Goal: Transaction & Acquisition: Purchase product/service

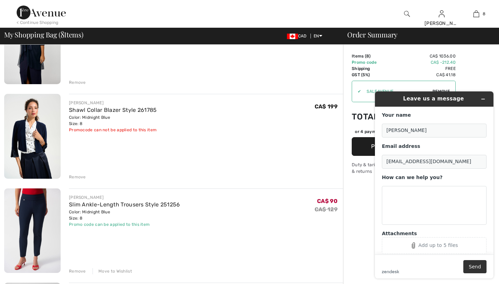
click at [405, 12] on img at bounding box center [407, 14] width 6 height 8
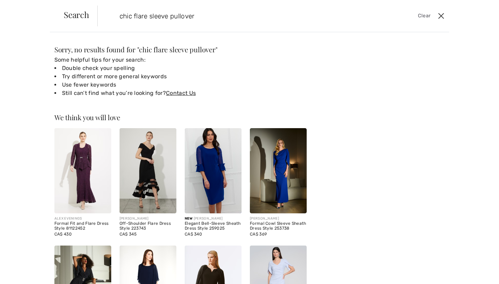
click at [442, 16] on button "Close" at bounding box center [441, 15] width 10 height 11
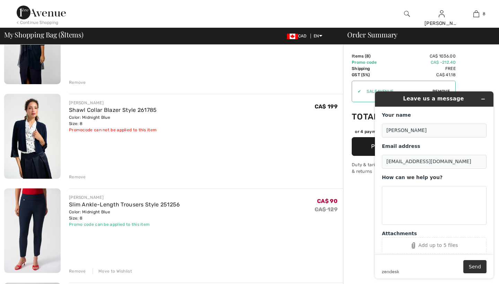
click at [406, 13] on img at bounding box center [407, 14] width 6 height 8
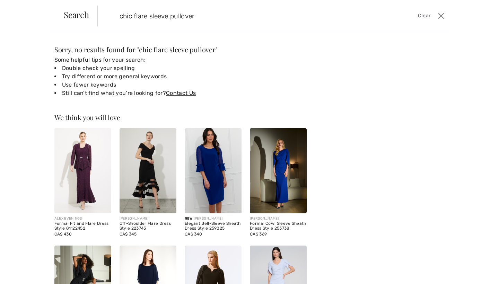
drag, startPoint x: 199, startPoint y: 15, endPoint x: 108, endPoint y: 12, distance: 90.5
click at [108, 12] on form "chic flare sleeve pullover Clear" at bounding box center [266, 16] width 339 height 21
paste input "253057"
click at [200, 15] on input "chic flare 253057 pullover" at bounding box center [234, 16] width 241 height 21
click at [149, 16] on input "chic flare 253057" at bounding box center [234, 16] width 241 height 21
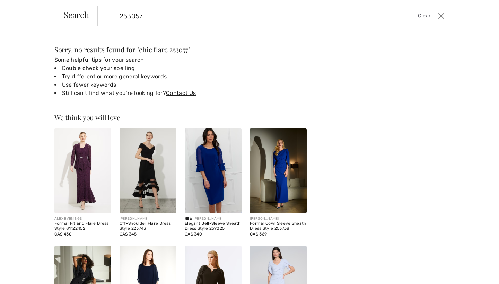
type input "253057"
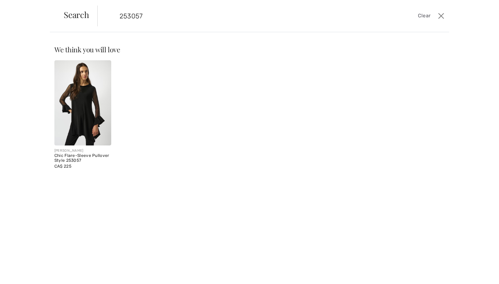
click at [79, 81] on img at bounding box center [82, 102] width 57 height 85
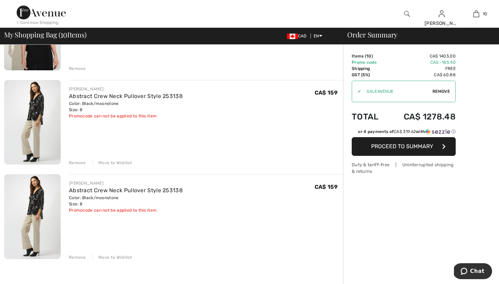
scroll to position [783, 0]
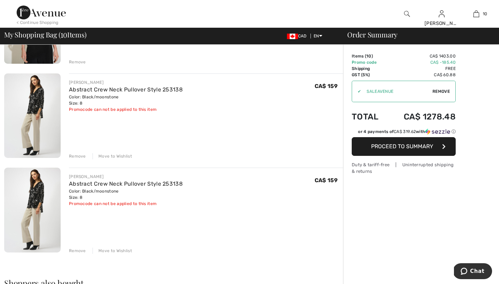
click at [79, 251] on div "Remove" at bounding box center [77, 251] width 17 height 6
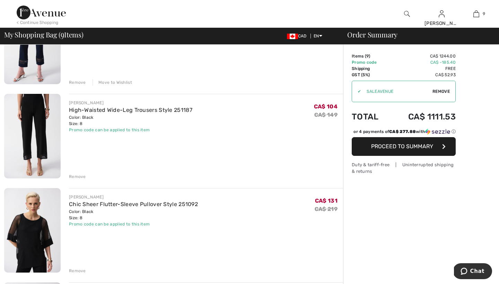
scroll to position [369, 0]
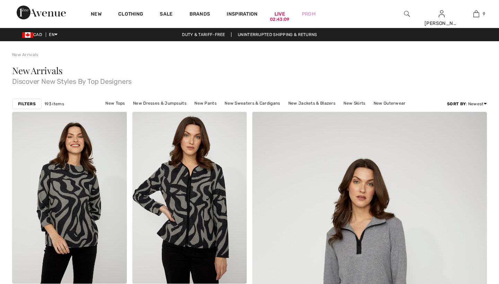
checkbox input "true"
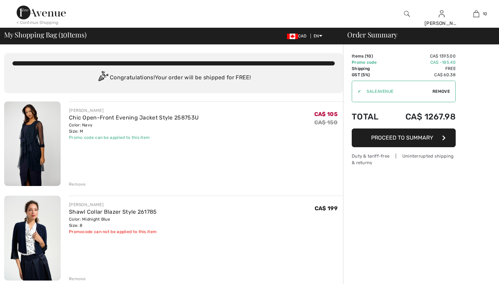
checkbox input "true"
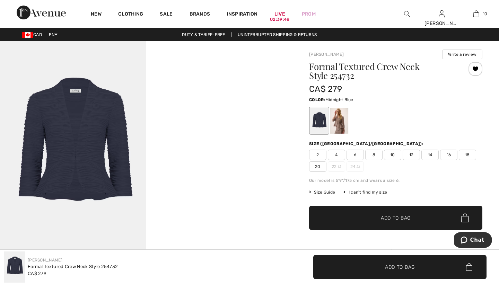
click at [319, 119] on div at bounding box center [319, 121] width 18 height 26
click at [376, 154] on span "8" at bounding box center [373, 155] width 17 height 10
click at [391, 217] on span "Add to Bag" at bounding box center [396, 217] width 30 height 7
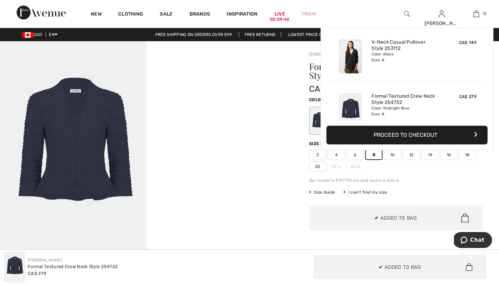
scroll to position [508, 0]
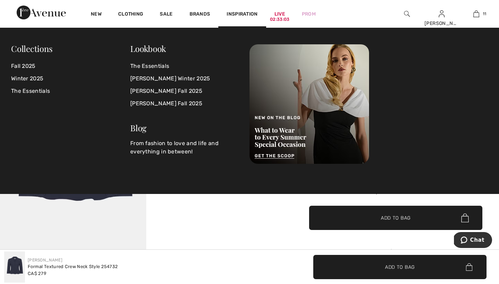
click at [406, 14] on img at bounding box center [407, 14] width 6 height 8
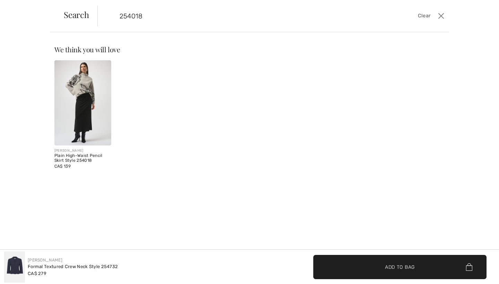
type input "254018"
click at [86, 100] on img at bounding box center [82, 102] width 57 height 85
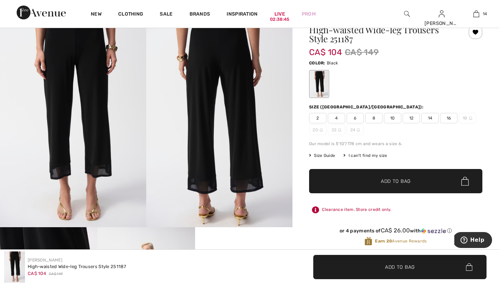
scroll to position [33, 0]
click at [375, 118] on span "8" at bounding box center [373, 118] width 17 height 10
click at [390, 179] on span "Add to Bag" at bounding box center [396, 181] width 30 height 7
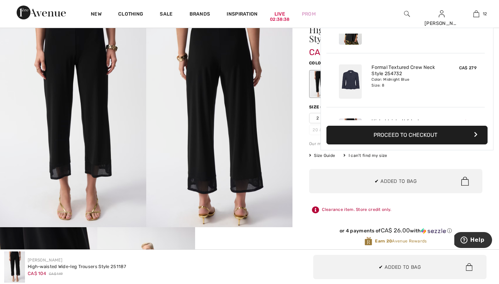
scroll to position [562, 0]
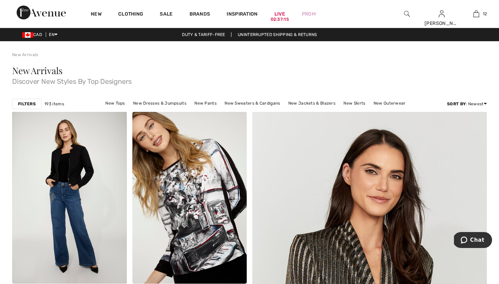
click at [406, 12] on img at bounding box center [407, 14] width 6 height 8
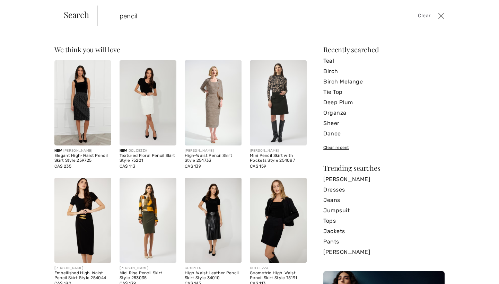
type input "pencil"
click at [81, 103] on img at bounding box center [82, 102] width 57 height 85
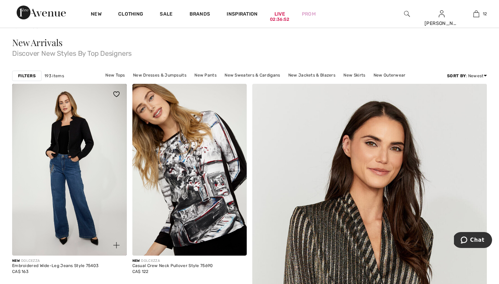
scroll to position [30, 0]
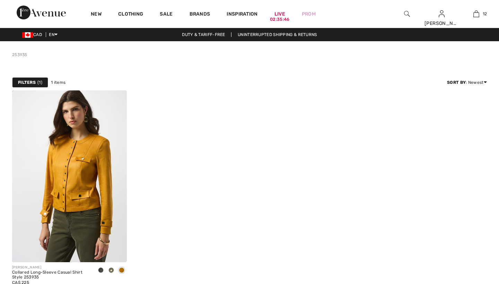
checkbox input "true"
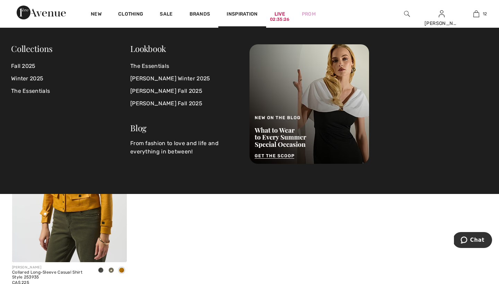
click at [405, 13] on img at bounding box center [407, 14] width 6 height 8
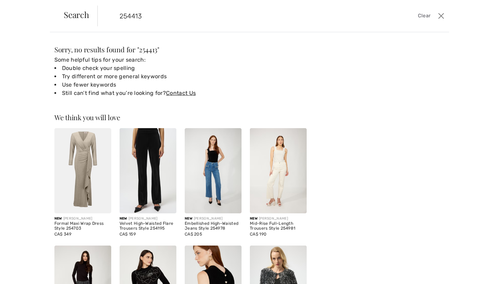
click at [147, 21] on input "254413" at bounding box center [234, 16] width 241 height 21
click at [134, 15] on input "254413" at bounding box center [234, 16] width 241 height 21
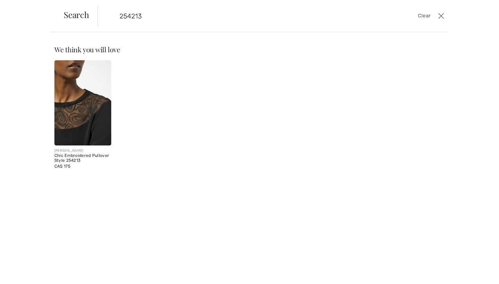
type input "254213"
click at [79, 80] on img at bounding box center [82, 102] width 57 height 85
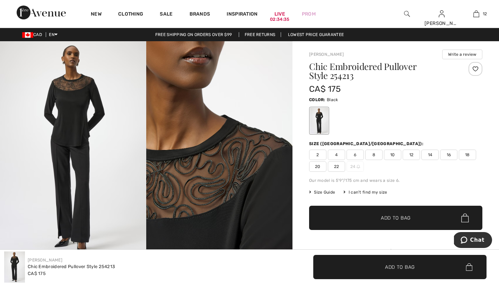
click at [373, 156] on span "8" at bounding box center [373, 155] width 17 height 10
click at [387, 217] on span "Add to Bag" at bounding box center [396, 217] width 30 height 7
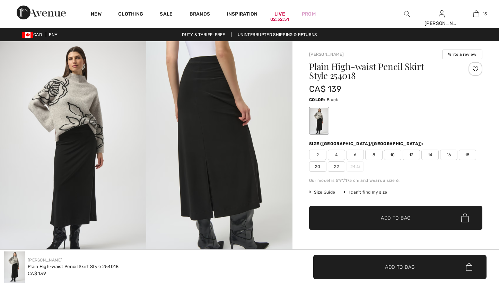
checkbox input "true"
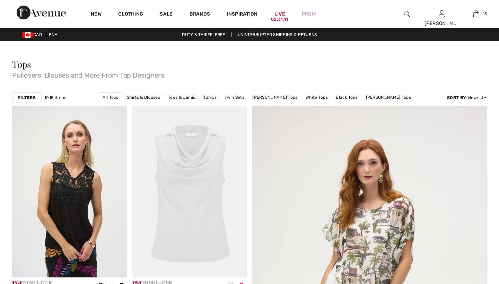
checkbox input "true"
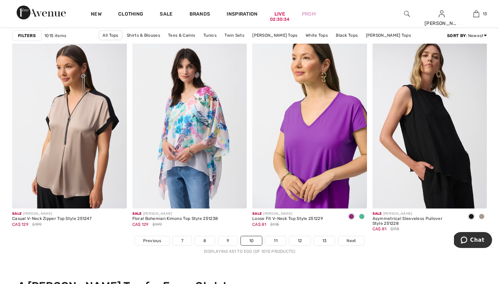
scroll to position [2968, 0]
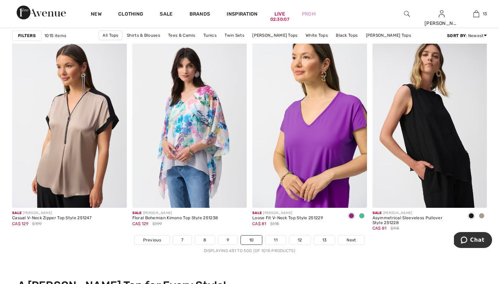
click at [116, 242] on ul "Previous 7 8 9 10 11 12 13 Next" at bounding box center [249, 240] width 475 height 10
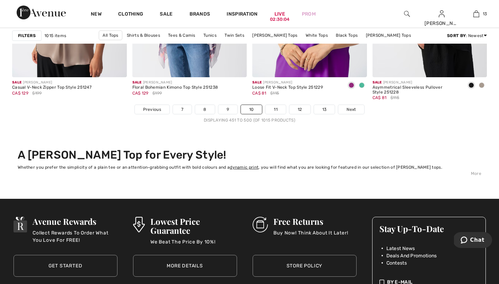
scroll to position [3100, 0]
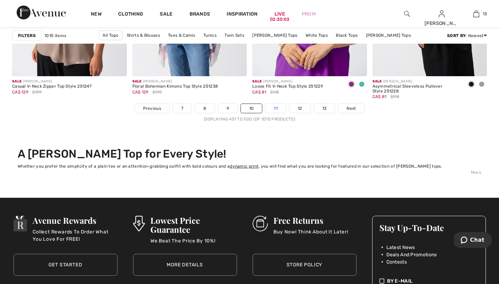
click at [277, 109] on link "11" at bounding box center [275, 108] width 20 height 9
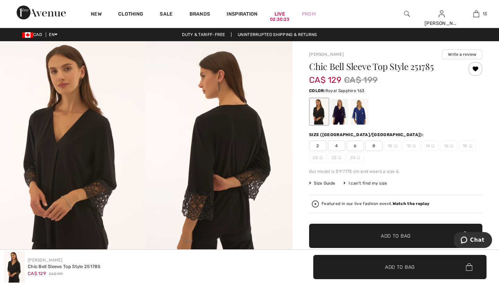
click at [363, 116] on div at bounding box center [359, 112] width 18 height 26
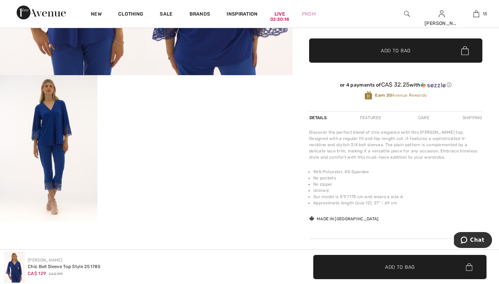
scroll to position [188, 0]
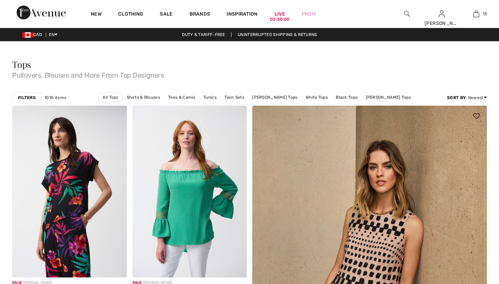
checkbox input "true"
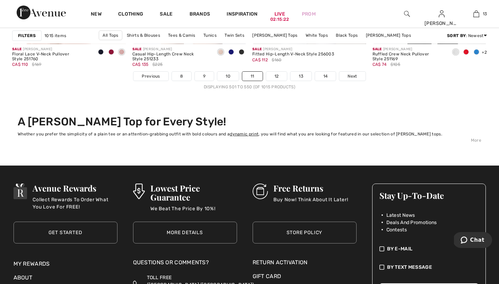
scroll to position [3145, 0]
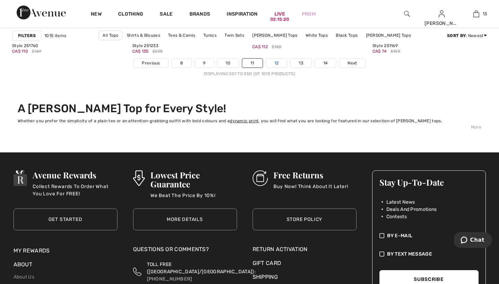
click at [278, 62] on link "12" at bounding box center [276, 63] width 21 height 9
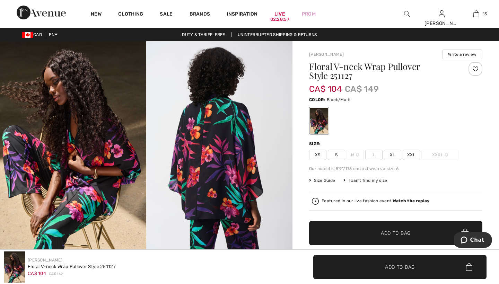
click at [406, 13] on img at bounding box center [407, 14] width 6 height 8
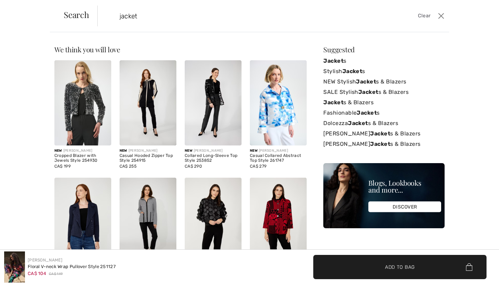
type input "jacket"
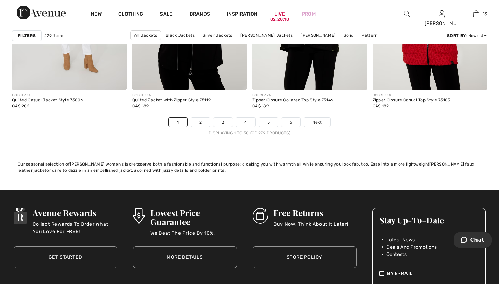
scroll to position [3084, 0]
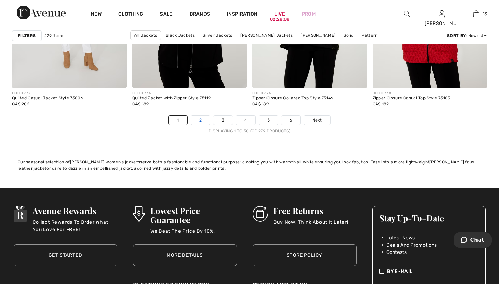
click at [200, 120] on link "2" at bounding box center [200, 120] width 19 height 9
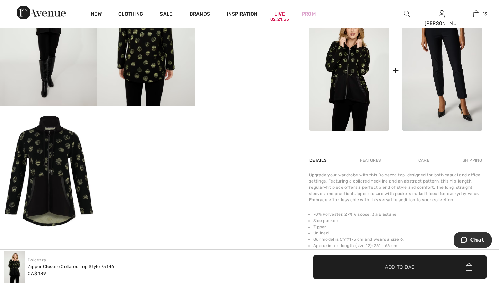
scroll to position [302, 0]
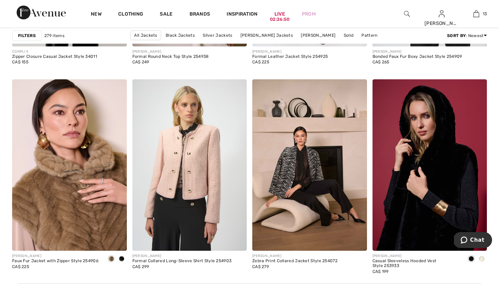
scroll to position [2229, 0]
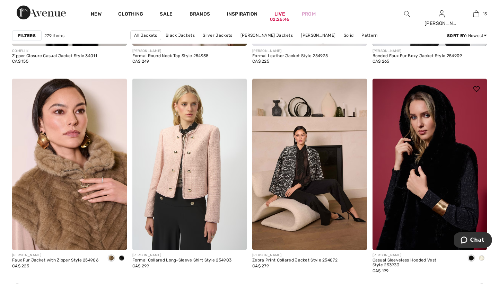
click at [481, 259] on span at bounding box center [482, 258] width 6 height 6
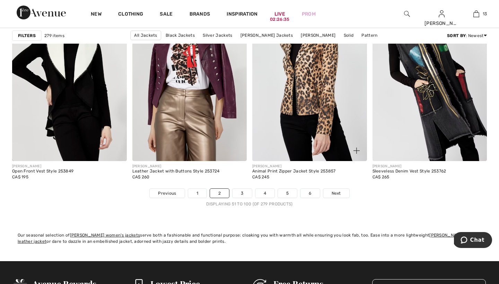
scroll to position [3080, 0]
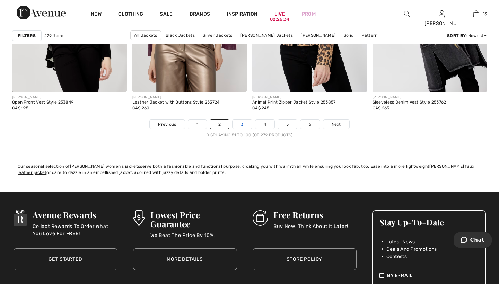
click at [243, 125] on link "3" at bounding box center [242, 124] width 19 height 9
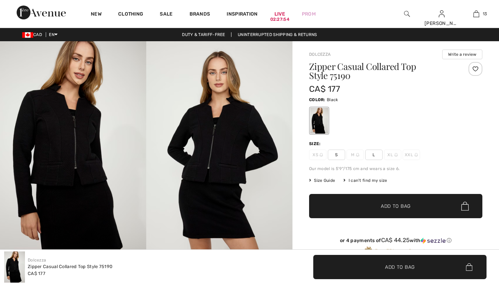
checkbox input "true"
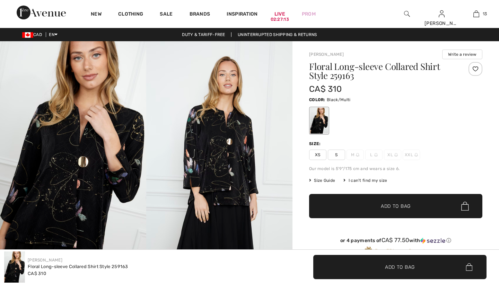
checkbox input "true"
click at [325, 181] on span "Size Guide" at bounding box center [322, 180] width 26 height 6
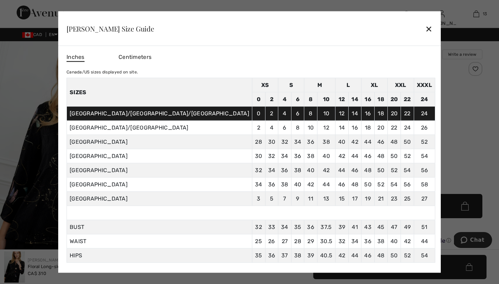
click at [425, 27] on div "✕" at bounding box center [428, 28] width 7 height 15
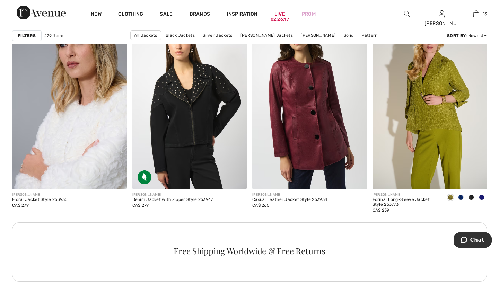
scroll to position [715, 0]
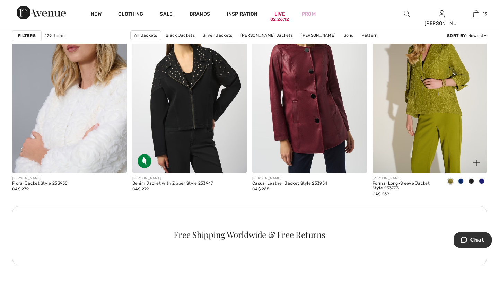
click at [459, 181] on span at bounding box center [461, 181] width 6 height 6
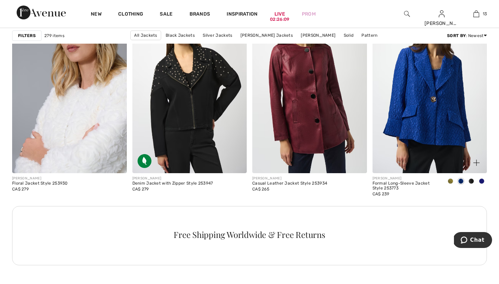
click at [483, 181] on span at bounding box center [482, 181] width 6 height 6
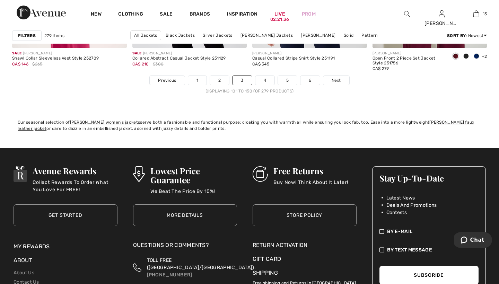
scroll to position [3128, 0]
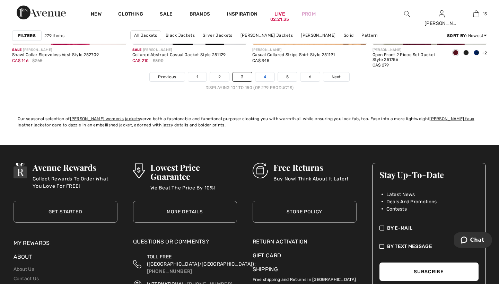
click at [264, 77] on link "4" at bounding box center [264, 76] width 19 height 9
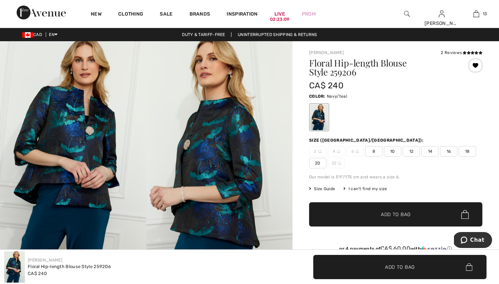
click at [374, 151] on span "8" at bounding box center [373, 151] width 17 height 10
click at [386, 212] on span "Add to Bag" at bounding box center [396, 214] width 30 height 7
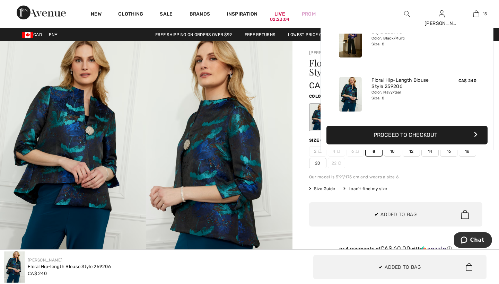
scroll to position [724, 0]
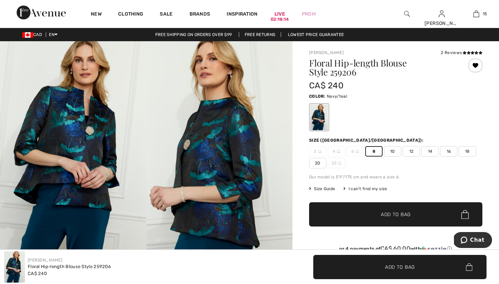
click at [147, 206] on img at bounding box center [219, 150] width 146 height 219
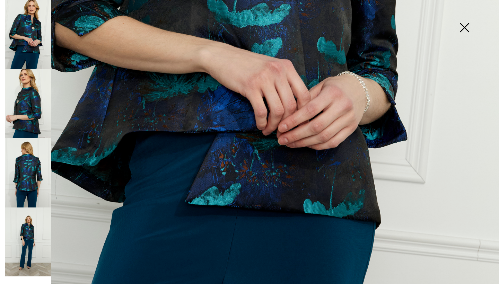
scroll to position [356, 0]
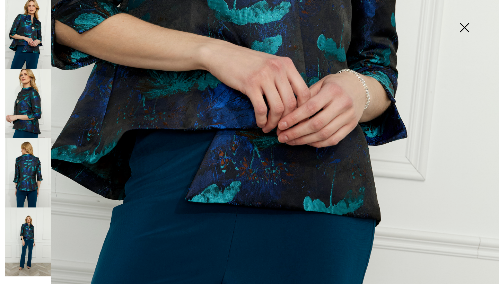
click at [28, 175] on img at bounding box center [28, 172] width 46 height 69
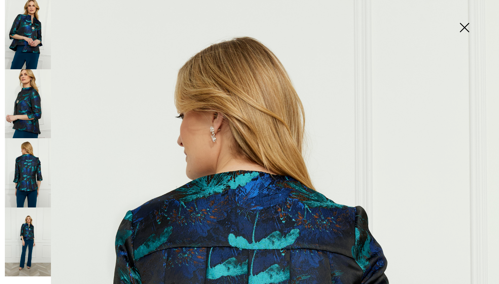
scroll to position [0, 0]
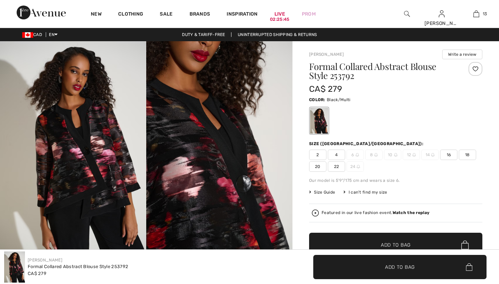
checkbox input "true"
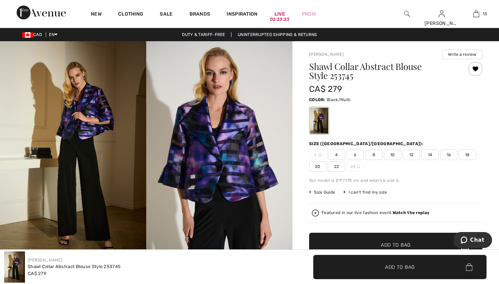
click at [375, 155] on span "8" at bounding box center [373, 155] width 17 height 10
click at [386, 243] on span "Add to Bag" at bounding box center [396, 245] width 30 height 7
click at [387, 245] on span "Add to Bag" at bounding box center [396, 245] width 30 height 7
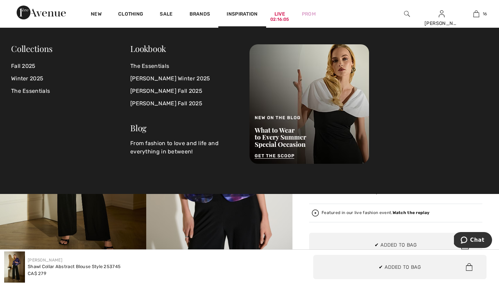
scroll to position [778, 0]
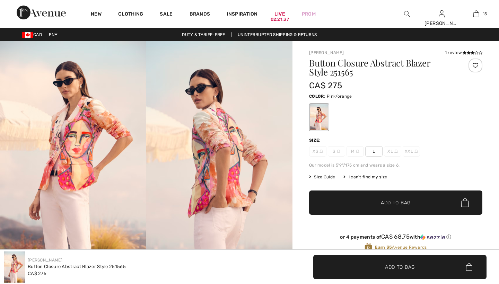
checkbox input "true"
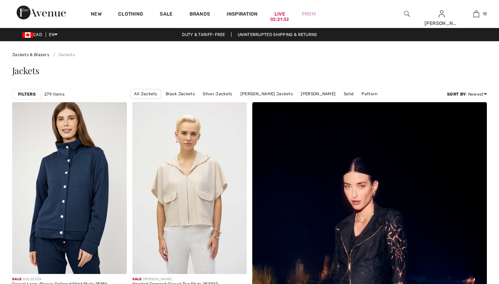
checkbox input "true"
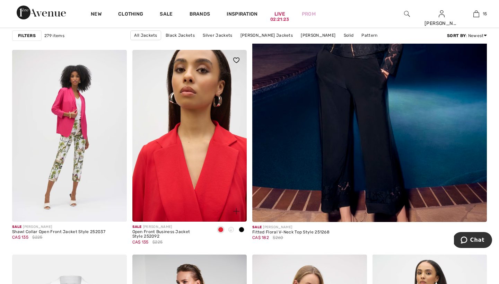
scroll to position [256, 0]
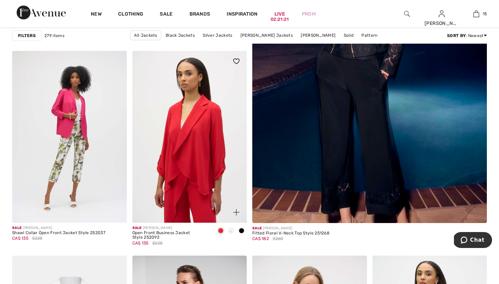
click at [233, 231] on span at bounding box center [231, 231] width 6 height 6
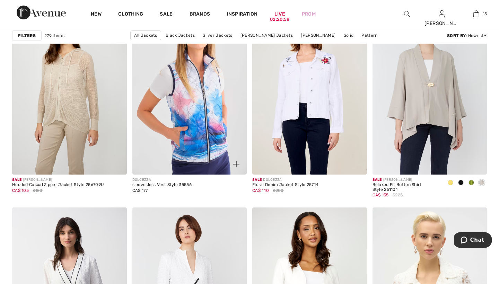
scroll to position [993, 0]
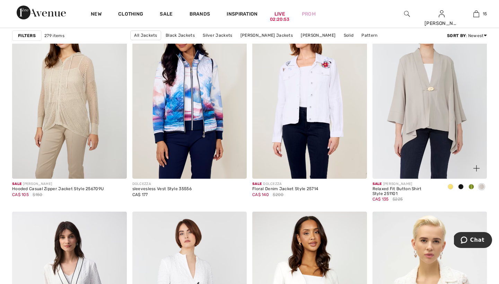
click at [474, 188] on div at bounding box center [471, 187] width 10 height 11
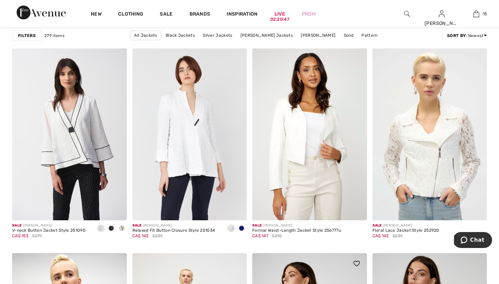
scroll to position [1141, 0]
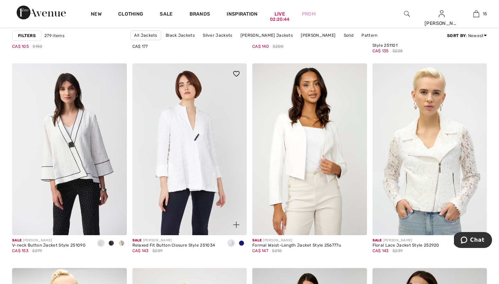
click at [243, 244] on span at bounding box center [242, 243] width 6 height 6
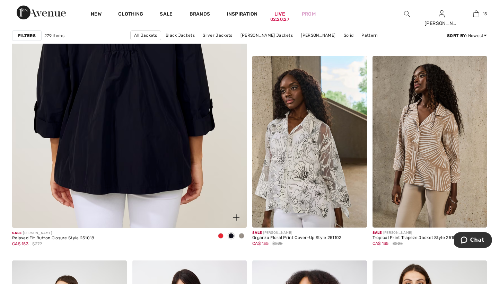
scroll to position [1857, 0]
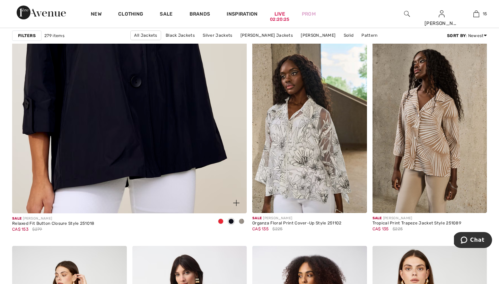
click at [241, 221] on span at bounding box center [242, 222] width 6 height 6
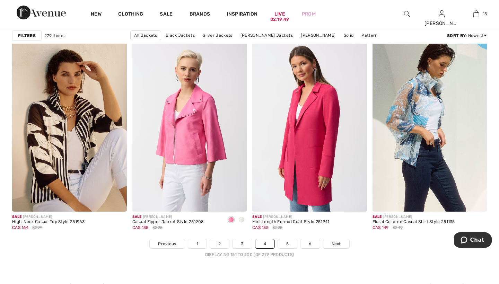
scroll to position [2958, 0]
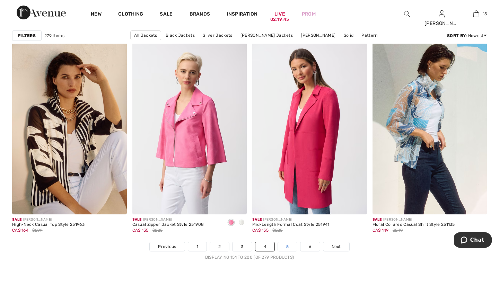
click at [286, 246] on link "5" at bounding box center [287, 246] width 19 height 9
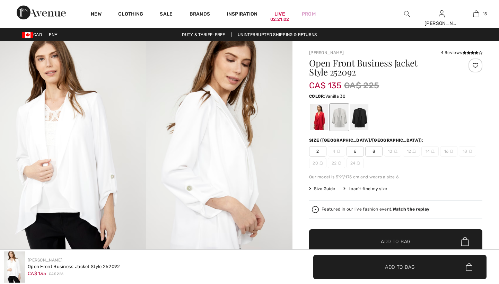
checkbox input "true"
click at [374, 151] on span "8" at bounding box center [373, 151] width 17 height 10
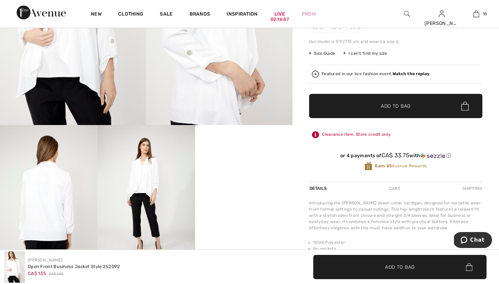
scroll to position [33, 0]
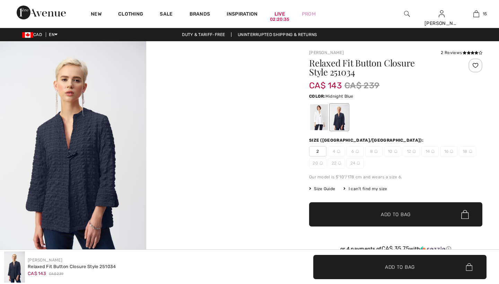
checkbox input "true"
click at [317, 117] on div at bounding box center [319, 117] width 18 height 26
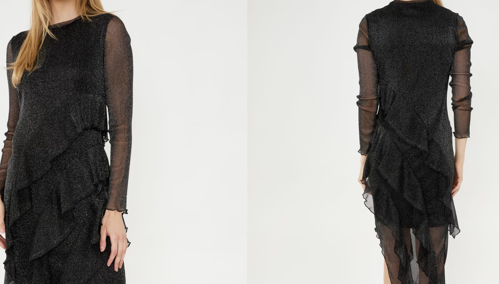
scroll to position [15, 0]
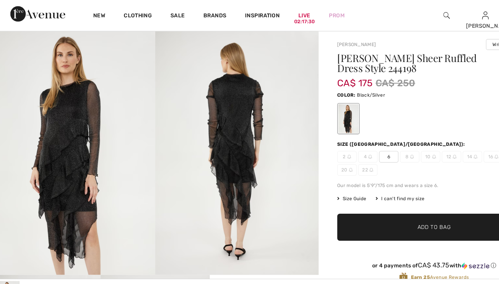
click at [349, 140] on span "6" at bounding box center [355, 140] width 17 height 10
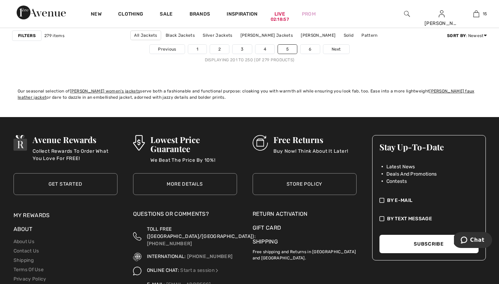
scroll to position [3160, 0]
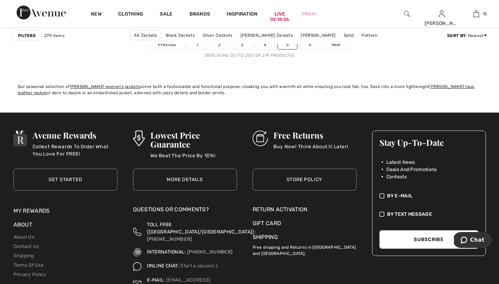
click at [310, 44] on link "6" at bounding box center [309, 44] width 19 height 9
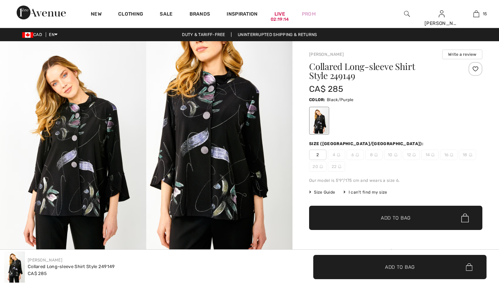
checkbox input "true"
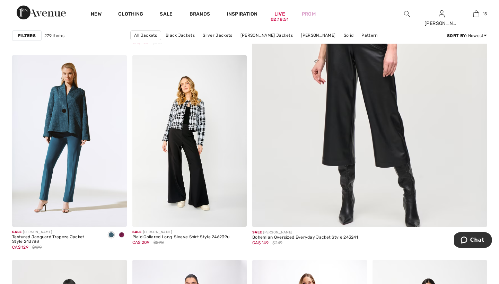
scroll to position [261, 0]
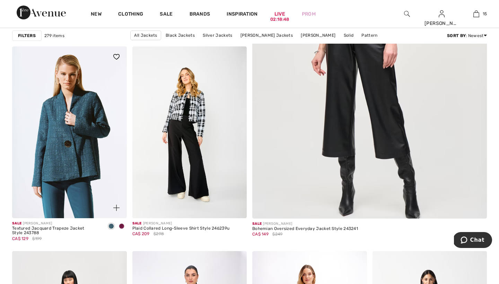
click at [76, 123] on img at bounding box center [69, 132] width 115 height 172
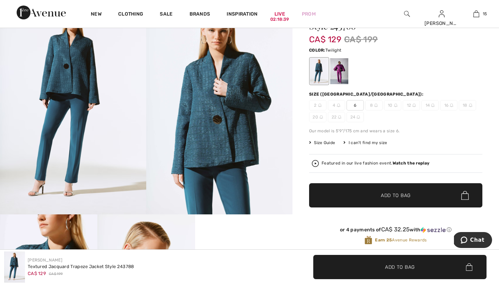
scroll to position [45, 0]
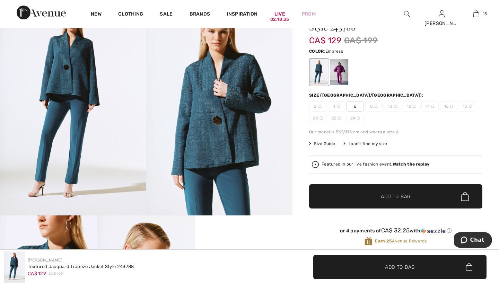
click at [341, 70] on div at bounding box center [339, 72] width 18 height 26
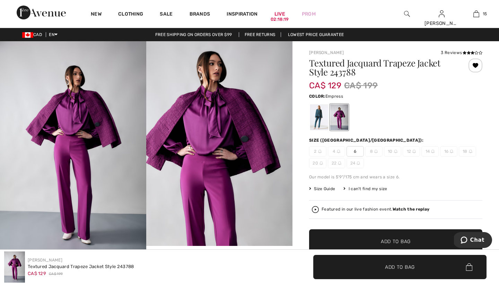
scroll to position [0, 0]
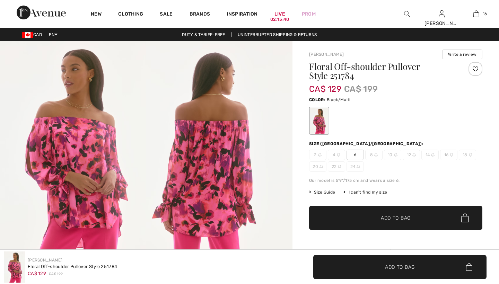
checkbox input "true"
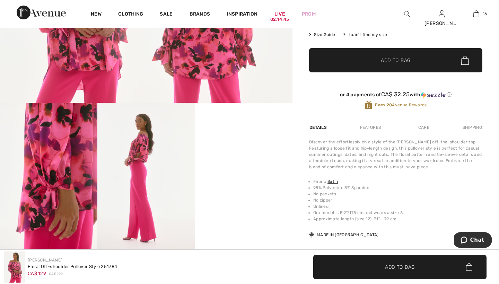
scroll to position [158, 0]
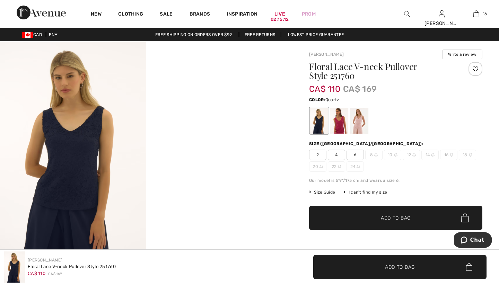
click at [356, 123] on div at bounding box center [359, 121] width 18 height 26
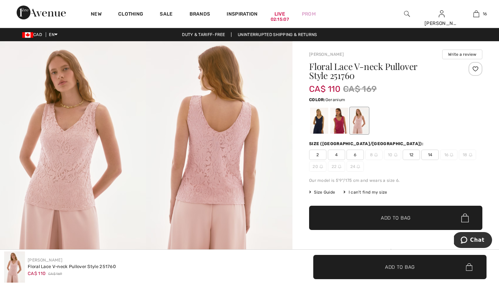
click at [340, 122] on div at bounding box center [339, 121] width 18 height 26
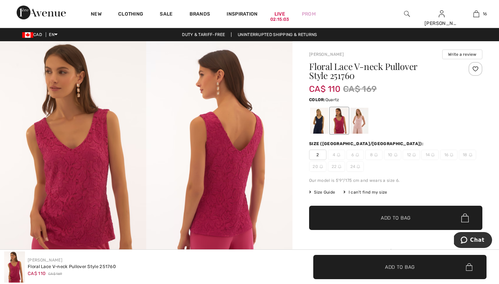
click at [361, 114] on div at bounding box center [359, 121] width 18 height 26
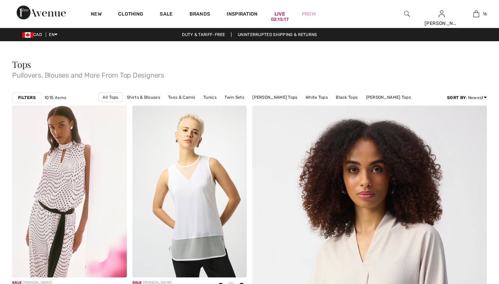
checkbox input "true"
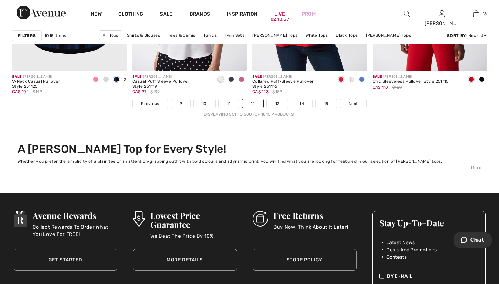
scroll to position [3116, 0]
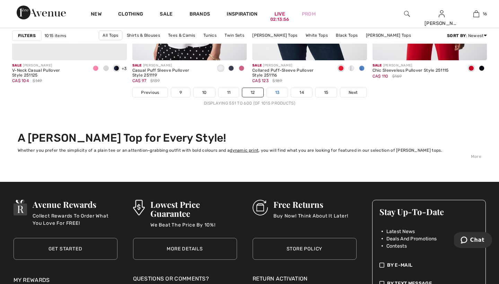
click at [279, 91] on link "13" at bounding box center [277, 92] width 21 height 9
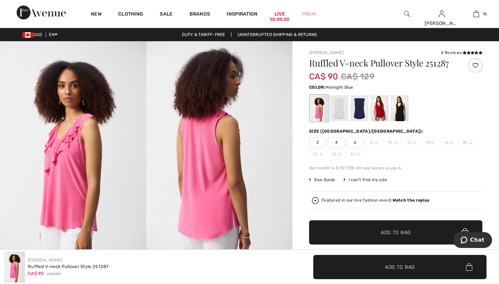
click at [361, 106] on div at bounding box center [359, 108] width 18 height 26
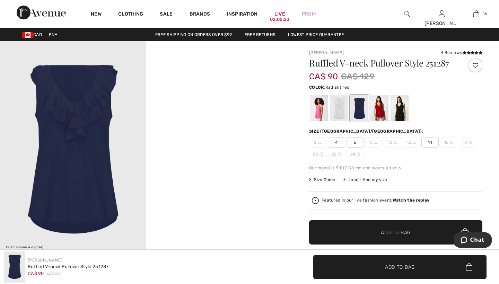
click at [379, 106] on div at bounding box center [379, 108] width 18 height 26
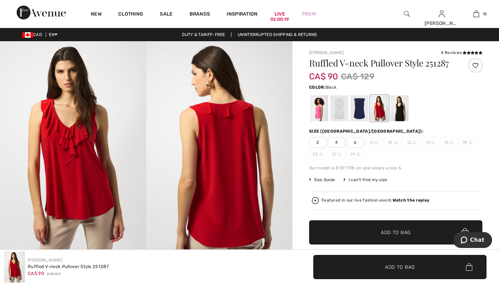
click at [399, 108] on div at bounding box center [400, 108] width 18 height 26
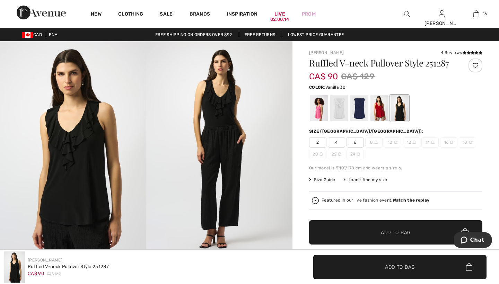
click at [340, 112] on div at bounding box center [339, 108] width 18 height 26
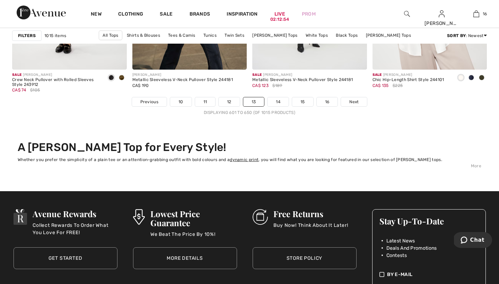
scroll to position [3104, 0]
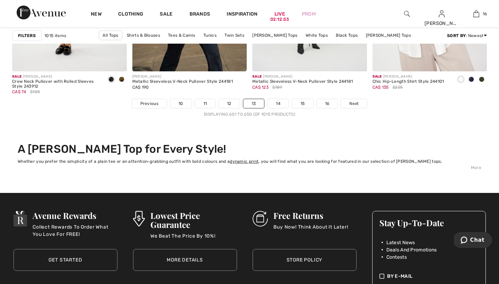
click at [278, 104] on link "14" at bounding box center [278, 103] width 21 height 9
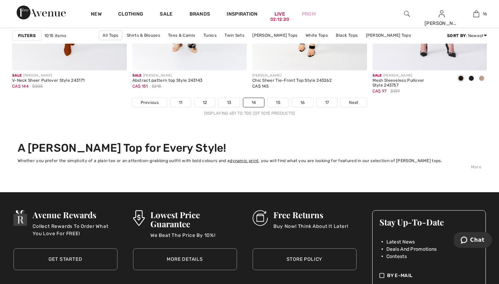
scroll to position [3125, 0]
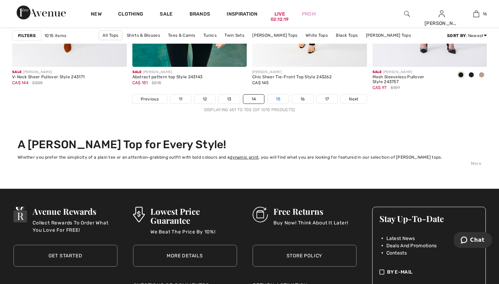
click at [279, 95] on link "15" at bounding box center [278, 99] width 21 height 9
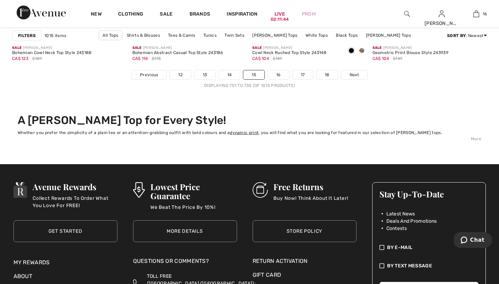
scroll to position [3137, 0]
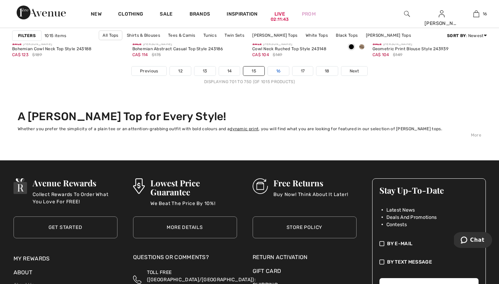
click at [281, 69] on link "16" at bounding box center [278, 71] width 21 height 9
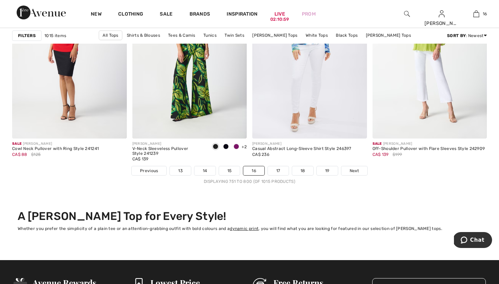
scroll to position [3077, 0]
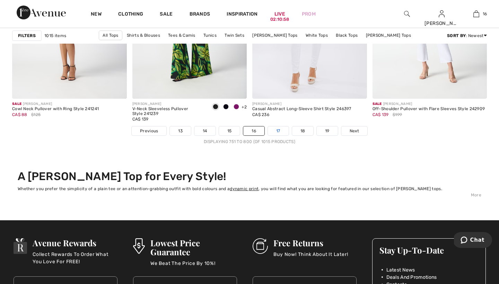
click at [280, 131] on link "17" at bounding box center [278, 130] width 21 height 9
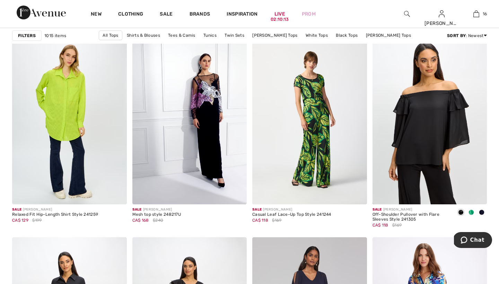
scroll to position [2756, 0]
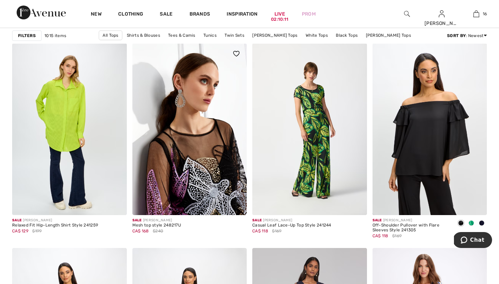
click at [179, 136] on img at bounding box center [189, 129] width 115 height 172
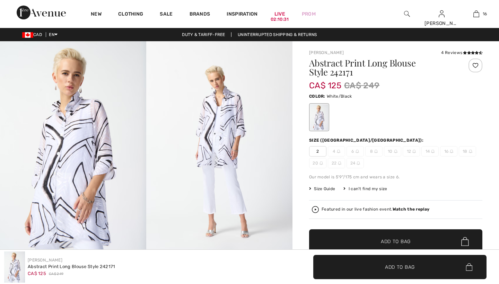
checkbox input "true"
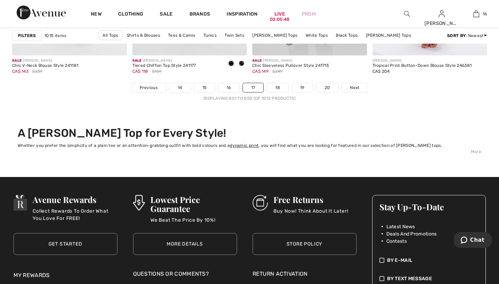
scroll to position [3124, 0]
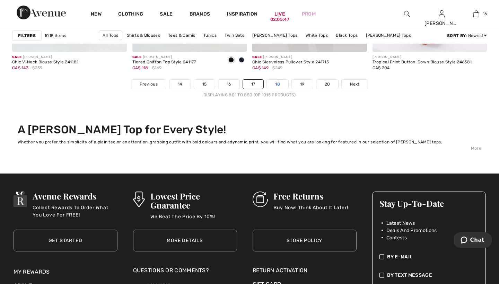
click at [279, 84] on link "18" at bounding box center [277, 84] width 21 height 9
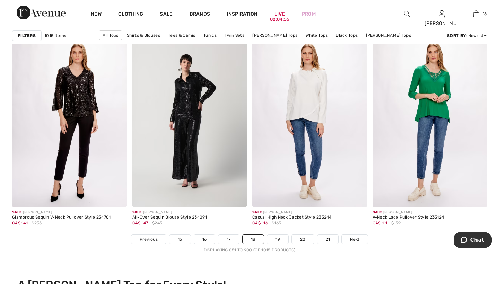
scroll to position [2968, 0]
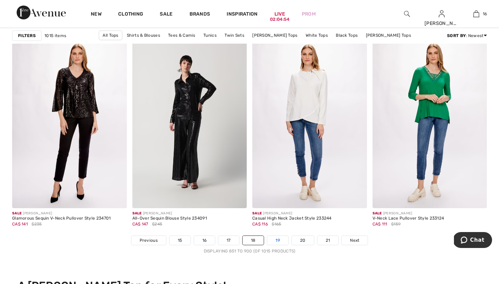
click at [276, 240] on link "19" at bounding box center [277, 240] width 21 height 9
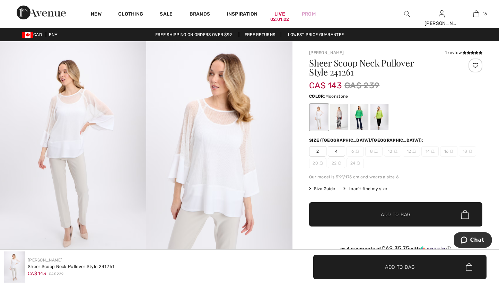
click at [338, 112] on div at bounding box center [339, 117] width 18 height 26
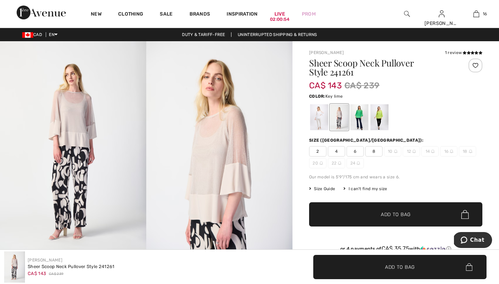
click at [378, 115] on div at bounding box center [379, 117] width 18 height 26
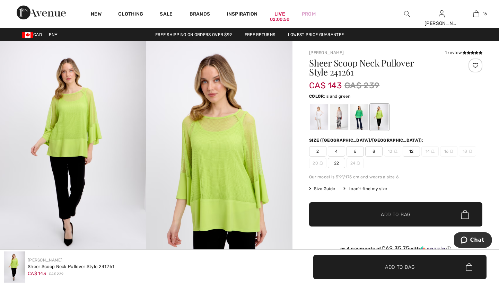
click at [360, 116] on div at bounding box center [359, 117] width 18 height 26
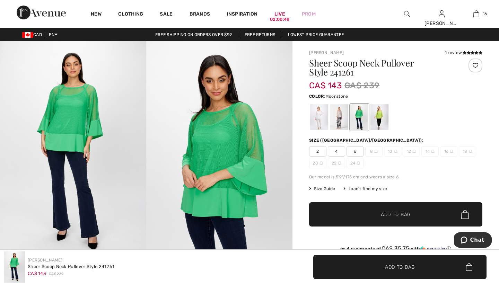
click at [339, 112] on div at bounding box center [339, 117] width 18 height 26
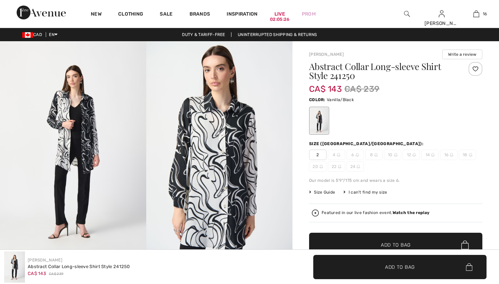
checkbox input "true"
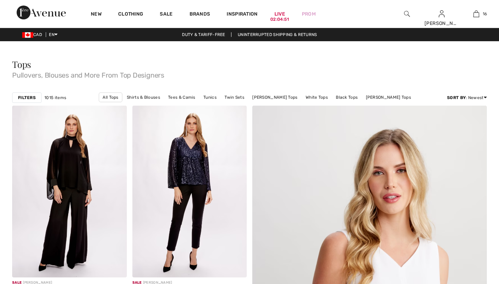
checkbox input "true"
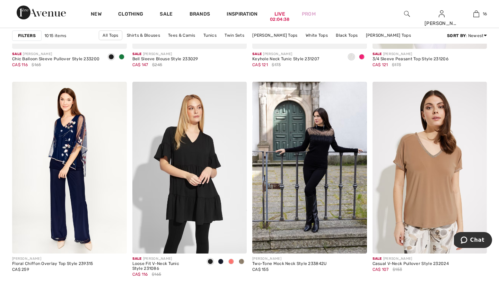
scroll to position [660, 0]
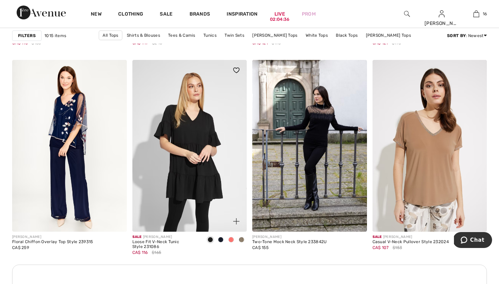
click at [230, 238] on span at bounding box center [231, 240] width 6 height 6
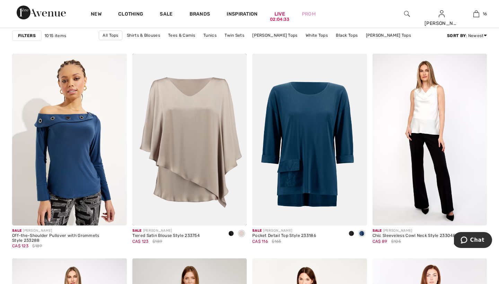
scroll to position [950, 0]
click at [231, 232] on span at bounding box center [231, 233] width 6 height 6
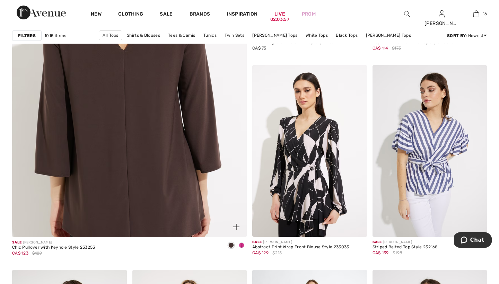
scroll to position [1838, 0]
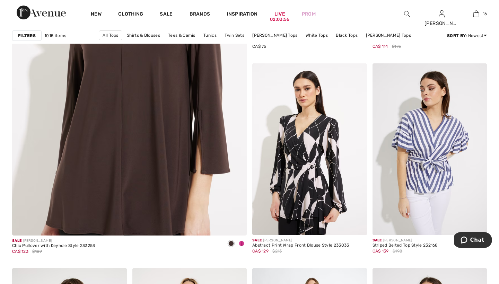
click at [241, 243] on span at bounding box center [242, 244] width 6 height 6
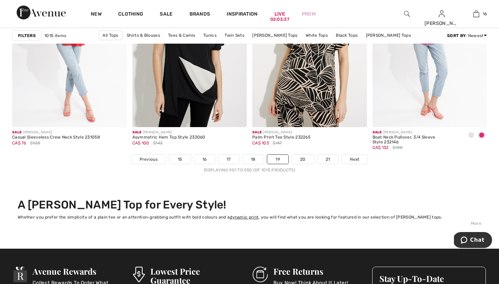
scroll to position [3050, 0]
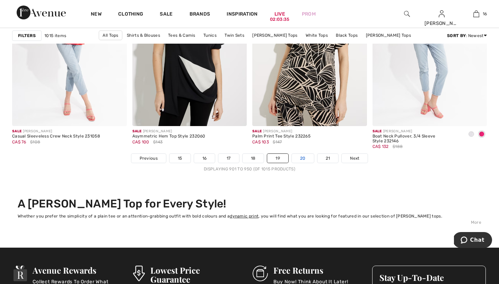
click at [299, 157] on link "20" at bounding box center [303, 158] width 22 height 9
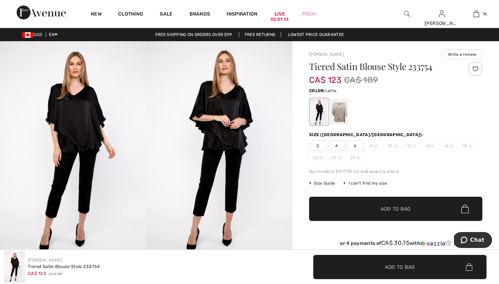
click at [341, 111] on div at bounding box center [339, 112] width 18 height 26
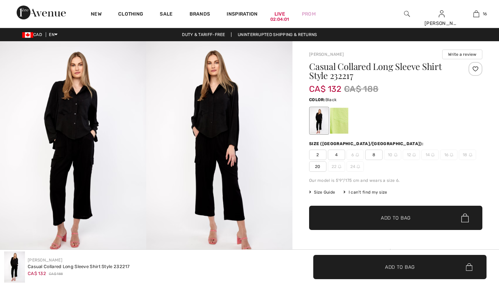
checkbox input "true"
click at [322, 126] on div at bounding box center [319, 121] width 18 height 26
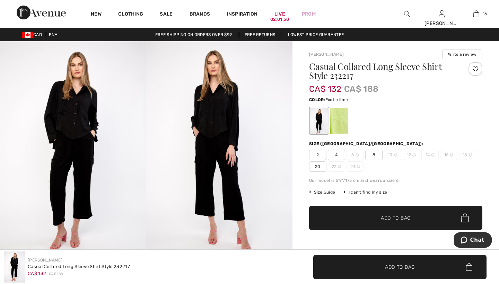
click at [335, 117] on div at bounding box center [339, 121] width 18 height 26
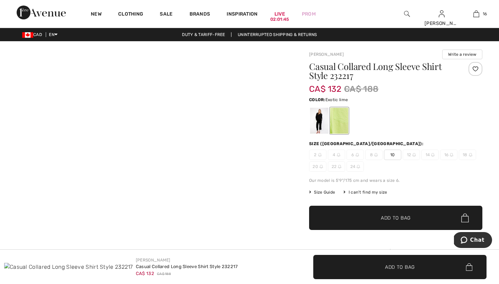
click at [341, 122] on div at bounding box center [339, 121] width 18 height 26
click at [338, 119] on div at bounding box center [339, 121] width 18 height 26
click at [316, 116] on div at bounding box center [319, 121] width 18 height 26
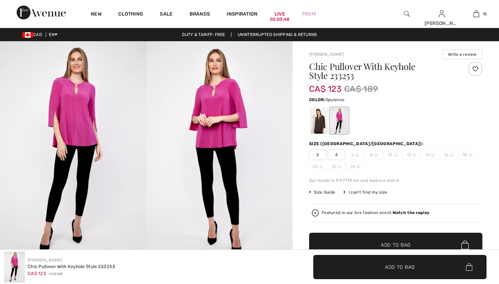
checkbox input "true"
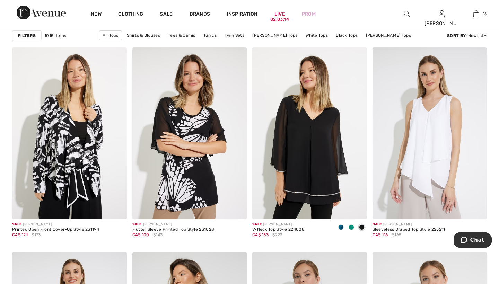
scroll to position [1159, 0]
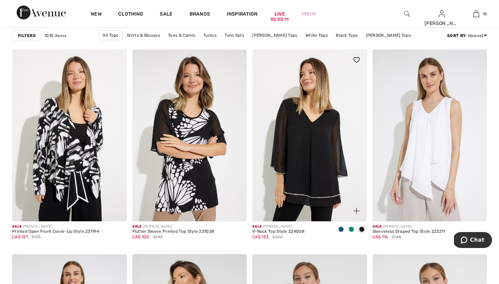
click at [351, 229] on span at bounding box center [352, 230] width 6 height 6
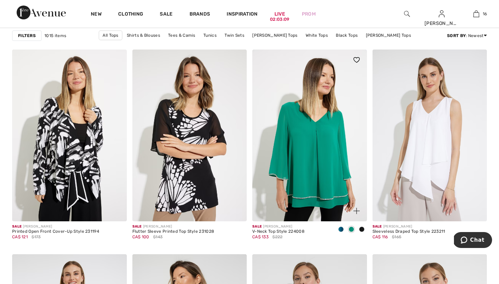
click at [341, 229] on span at bounding box center [341, 230] width 6 height 6
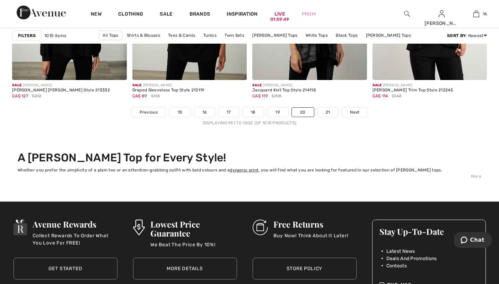
scroll to position [3055, 0]
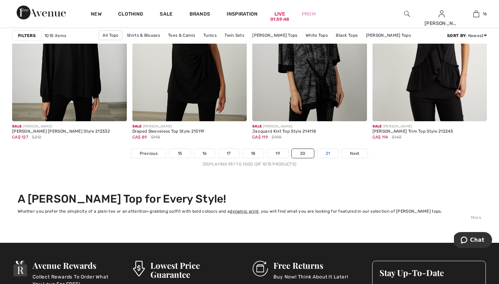
click at [328, 152] on link "21" at bounding box center [327, 153] width 21 height 9
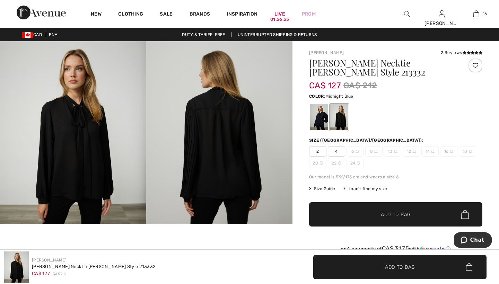
click at [317, 114] on div at bounding box center [319, 117] width 18 height 26
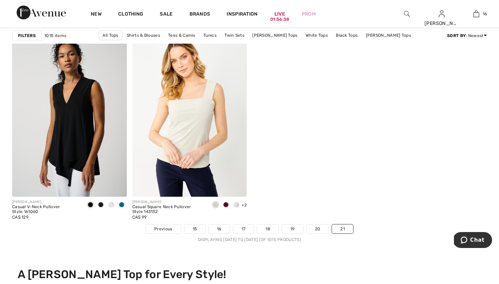
scroll to position [979, 0]
click at [227, 205] on span at bounding box center [226, 205] width 6 height 6
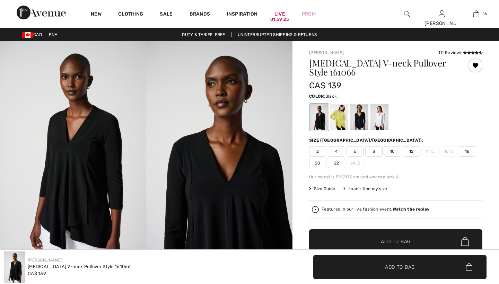
checkbox input "true"
click at [319, 116] on div at bounding box center [319, 117] width 18 height 26
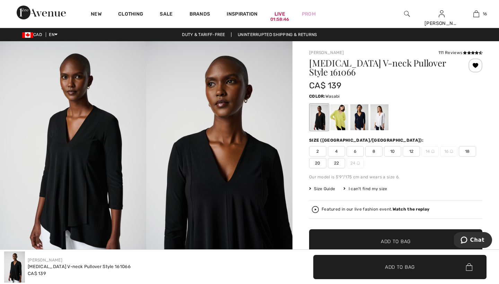
click at [341, 117] on div at bounding box center [339, 117] width 18 height 26
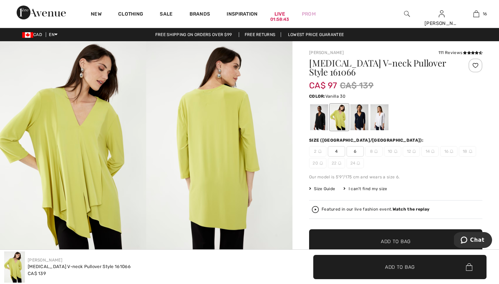
click at [379, 113] on div at bounding box center [379, 117] width 18 height 26
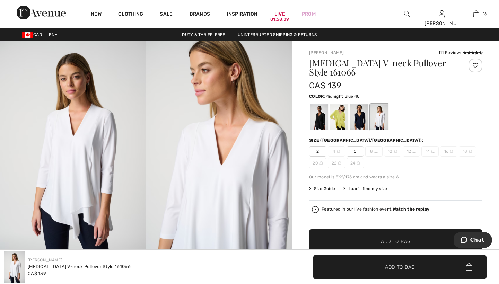
click at [359, 115] on div at bounding box center [359, 117] width 18 height 26
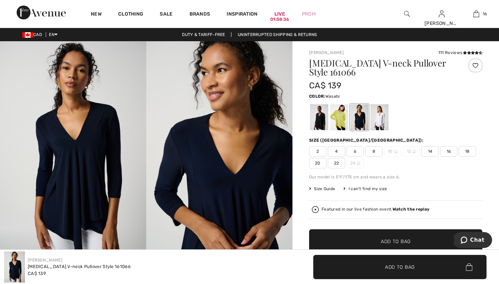
click at [339, 120] on div at bounding box center [339, 117] width 18 height 26
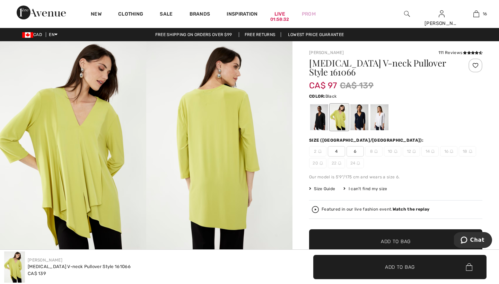
click at [318, 118] on div at bounding box center [319, 117] width 18 height 26
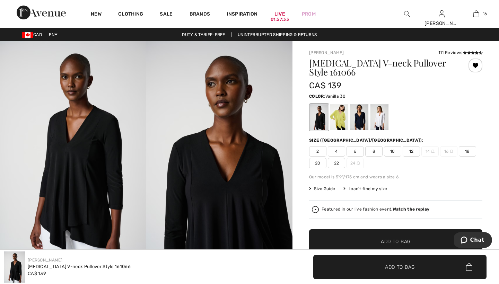
click at [376, 117] on div at bounding box center [379, 117] width 18 height 26
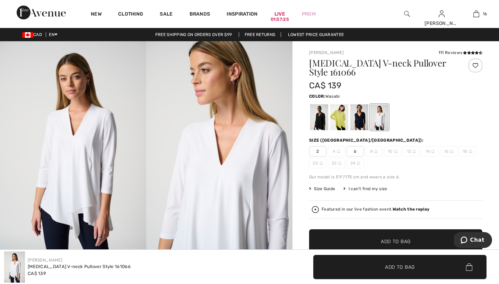
click at [338, 116] on div at bounding box center [339, 117] width 18 height 26
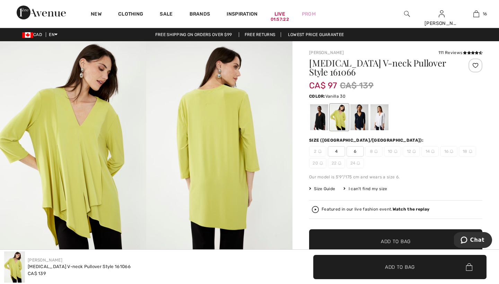
click at [381, 112] on div at bounding box center [379, 117] width 18 height 26
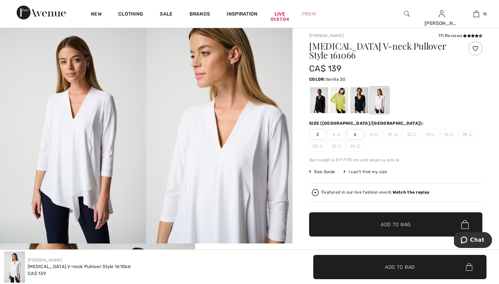
scroll to position [8, 0]
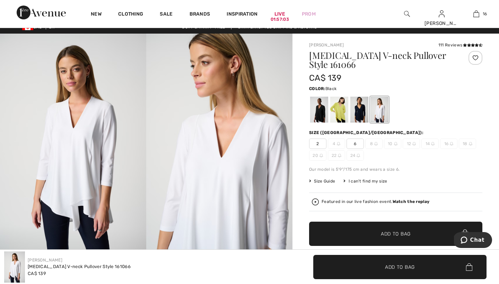
click at [319, 110] on div at bounding box center [319, 110] width 18 height 26
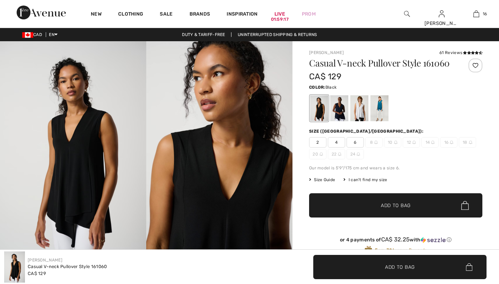
checkbox input "true"
click at [377, 107] on div at bounding box center [379, 108] width 18 height 26
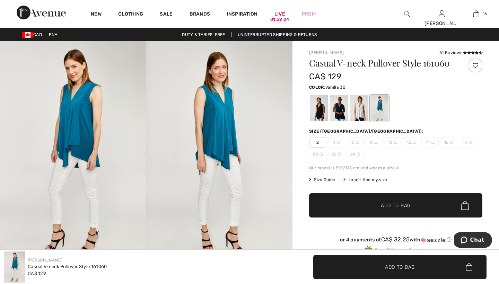
click at [358, 105] on div at bounding box center [359, 108] width 18 height 26
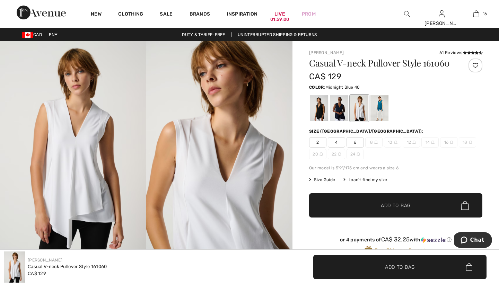
click at [342, 109] on div at bounding box center [339, 108] width 18 height 26
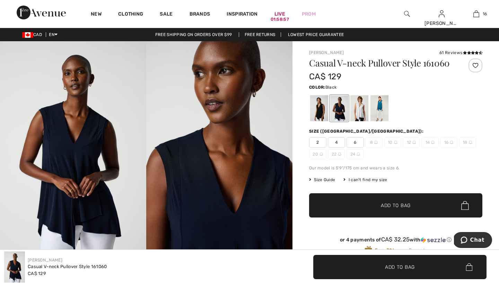
click at [318, 106] on div at bounding box center [319, 108] width 18 height 26
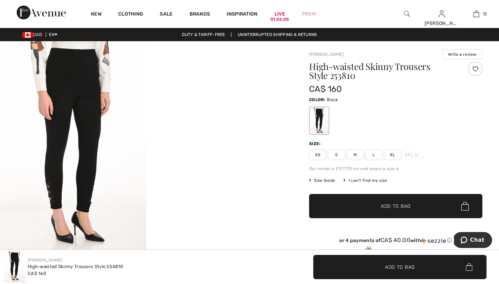
click at [355, 155] on span "M" at bounding box center [355, 155] width 17 height 10
click at [388, 205] on span "Add to Bag" at bounding box center [396, 206] width 30 height 7
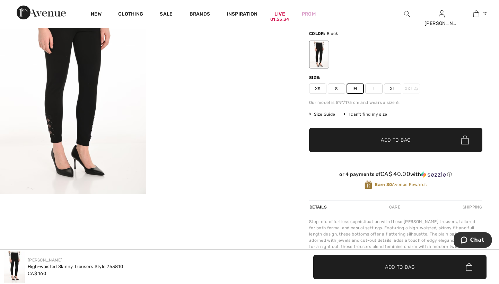
scroll to position [29, 0]
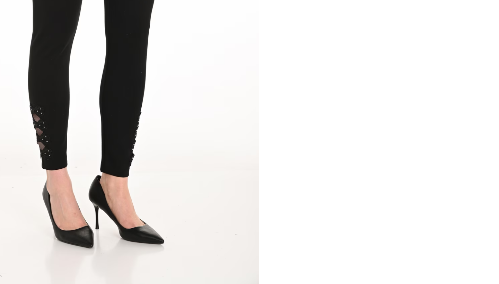
click at [25, 54] on img at bounding box center [73, 121] width 146 height 219
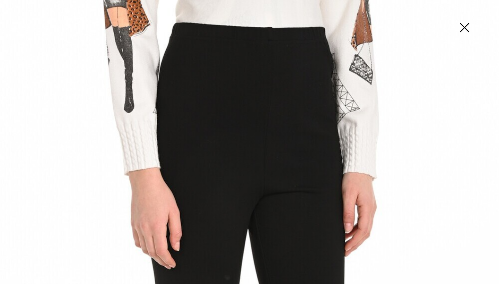
scroll to position [0, 0]
click at [465, 25] on img at bounding box center [464, 28] width 35 height 36
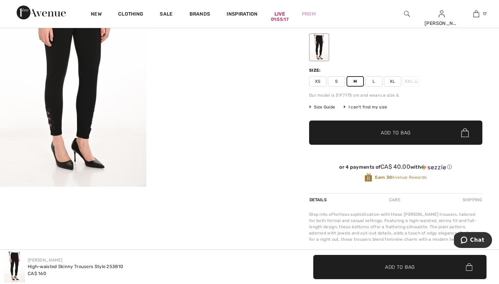
click at [389, 131] on span "Add to Bag" at bounding box center [396, 132] width 30 height 7
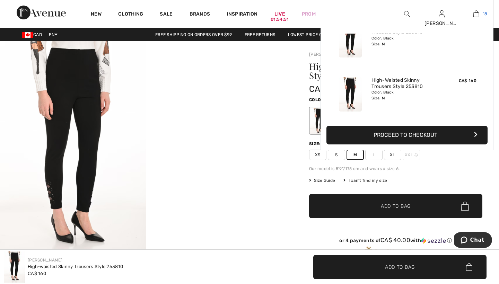
click at [475, 12] on img at bounding box center [476, 14] width 6 height 8
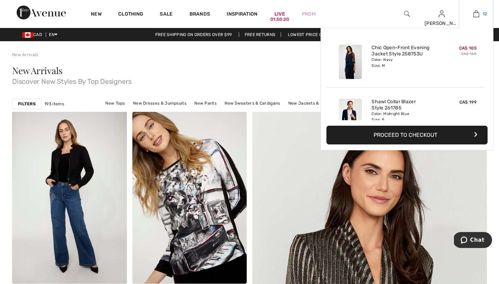
click at [476, 16] on img at bounding box center [476, 14] width 6 height 8
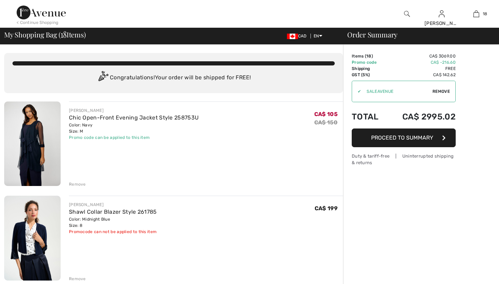
checkbox input "true"
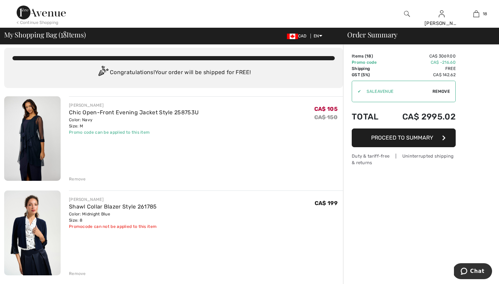
scroll to position [6, 0]
click at [77, 178] on div "Remove" at bounding box center [77, 179] width 17 height 6
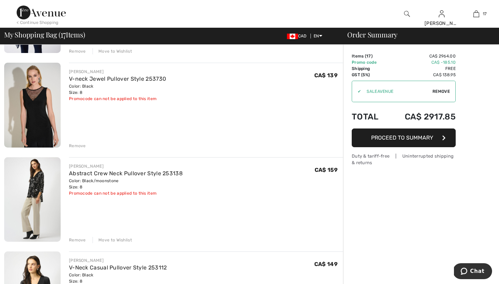
scroll to position [611, 0]
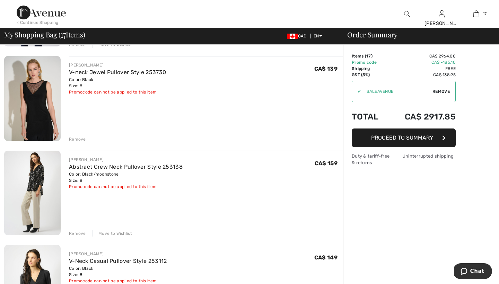
click at [76, 233] on div "Remove" at bounding box center [77, 233] width 17 height 6
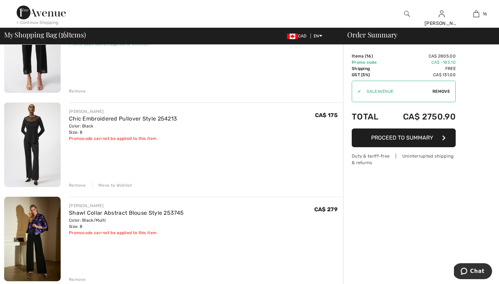
scroll to position [943, 0]
click at [75, 184] on div "Remove" at bounding box center [77, 185] width 17 height 6
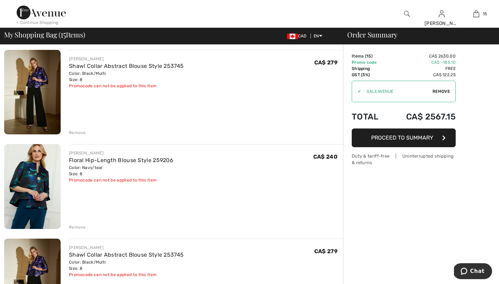
scroll to position [1026, 0]
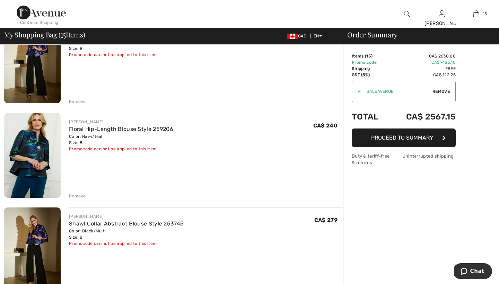
click at [76, 196] on div "Remove" at bounding box center [77, 196] width 17 height 6
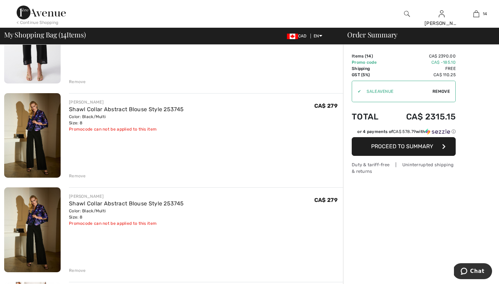
scroll to position [1007, 0]
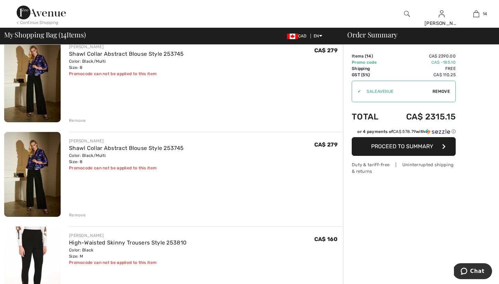
click at [78, 215] on div "Remove" at bounding box center [77, 215] width 17 height 6
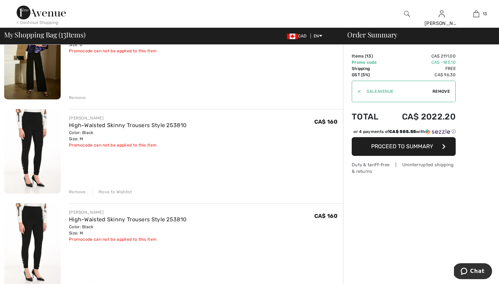
scroll to position [1033, 0]
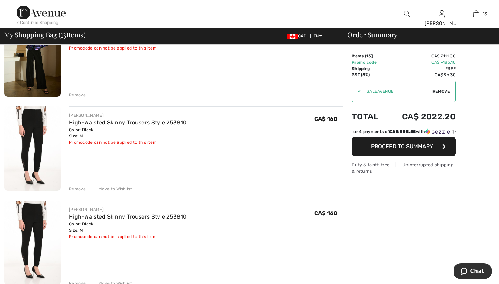
click at [76, 189] on div "Remove" at bounding box center [77, 189] width 17 height 6
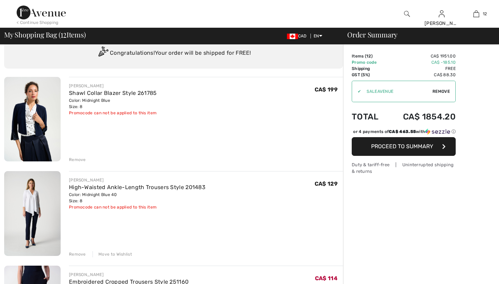
scroll to position [0, 0]
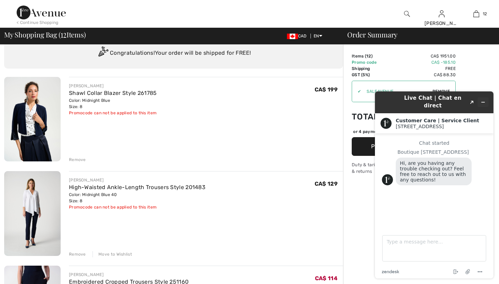
click at [482, 100] on icon "Minimize widget" at bounding box center [483, 102] width 5 height 5
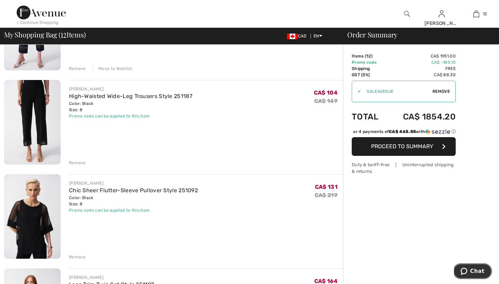
scroll to position [313, 0]
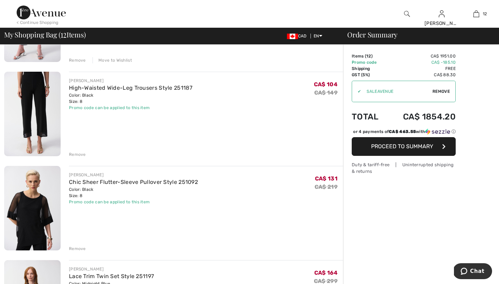
click at [121, 134] on div "JOSEPH RIBKOFF High-Waisted Wide-Leg Trousers Style 251187 Color: Black Size: 8…" at bounding box center [206, 115] width 274 height 86
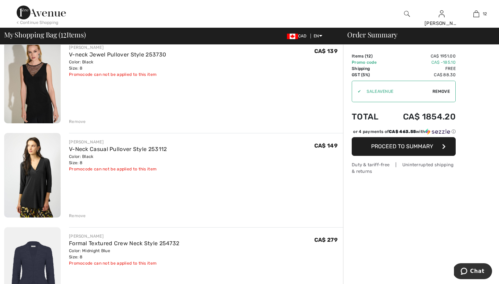
scroll to position [629, 0]
click at [102, 147] on link "V-Neck Casual Pullover Style 253112" at bounding box center [118, 149] width 98 height 7
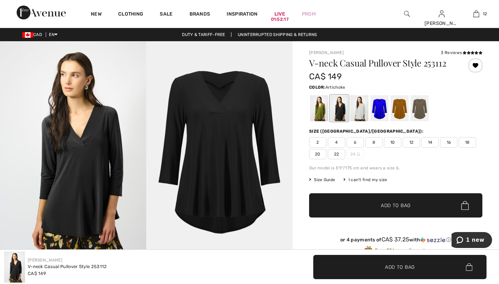
click at [319, 110] on div at bounding box center [319, 108] width 18 height 26
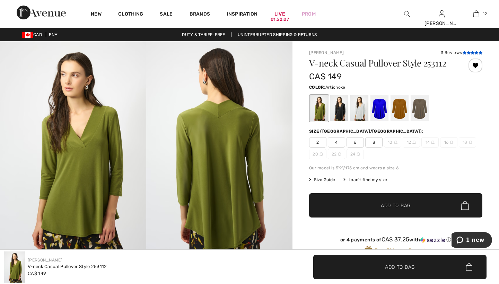
click at [465, 52] on icon at bounding box center [465, 52] width 4 height 3
click at [340, 109] on div at bounding box center [339, 108] width 18 height 26
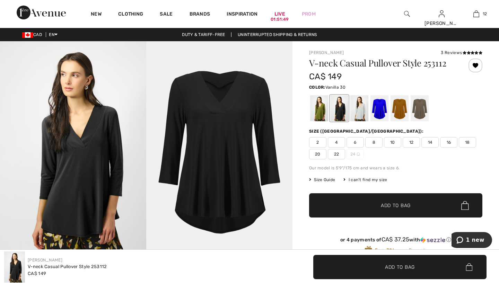
click at [362, 106] on div at bounding box center [359, 108] width 18 height 26
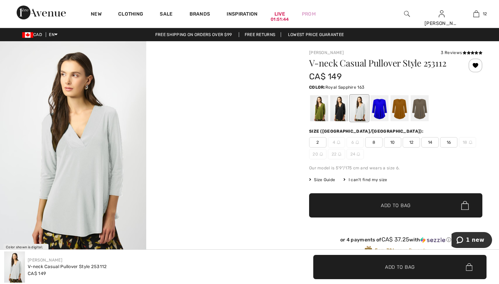
click at [382, 107] on div at bounding box center [379, 108] width 18 height 26
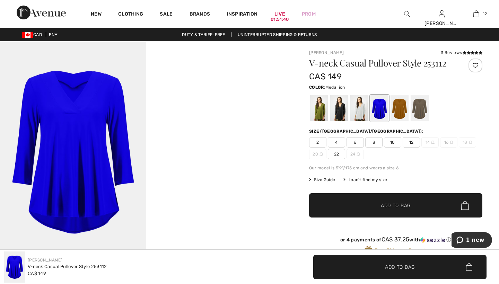
click at [399, 107] on div at bounding box center [400, 108] width 18 height 26
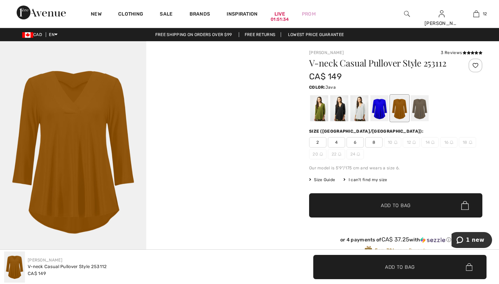
click at [420, 107] on div at bounding box center [420, 108] width 18 height 26
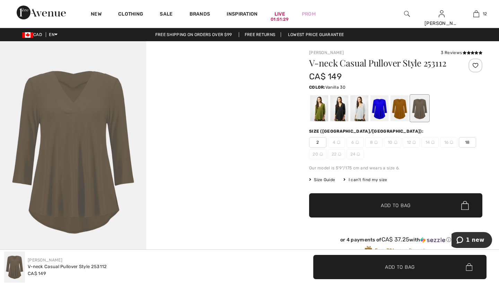
click at [361, 109] on div at bounding box center [359, 108] width 18 height 26
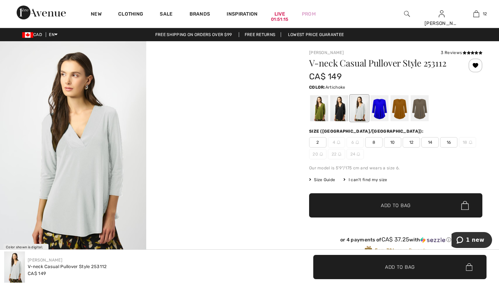
click at [322, 108] on div at bounding box center [319, 108] width 18 height 26
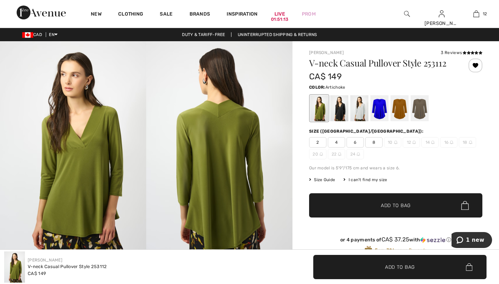
click at [375, 142] on span "8" at bounding box center [373, 142] width 17 height 10
click at [389, 205] on span "Add to Bag" at bounding box center [396, 205] width 30 height 7
click at [342, 106] on div at bounding box center [339, 108] width 18 height 26
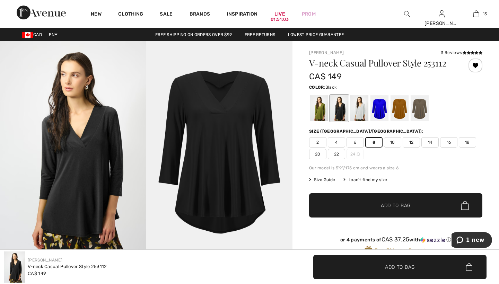
click at [374, 142] on span "8" at bounding box center [373, 142] width 17 height 10
click at [386, 205] on span "Add to Bag" at bounding box center [396, 205] width 30 height 7
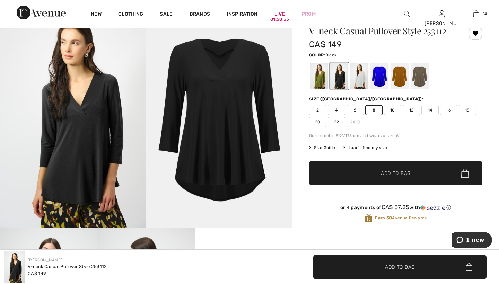
scroll to position [22, 0]
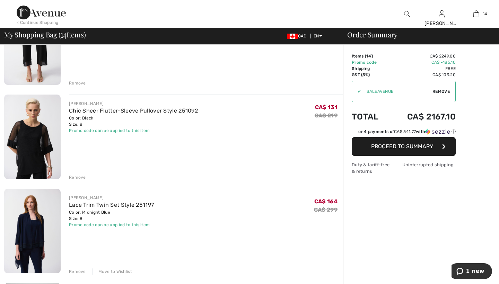
scroll to position [385, 0]
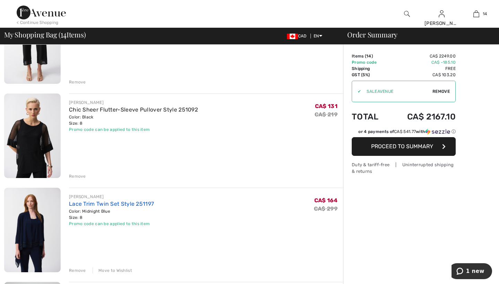
click at [106, 204] on link "Lace Trim Twin Set Style 251197" at bounding box center [111, 204] width 85 height 7
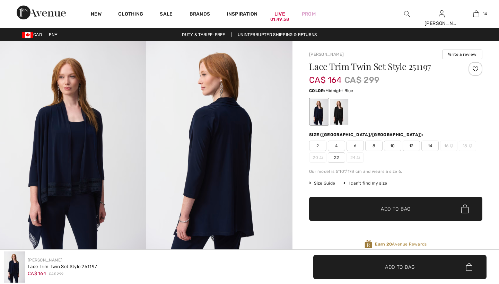
checkbox input "true"
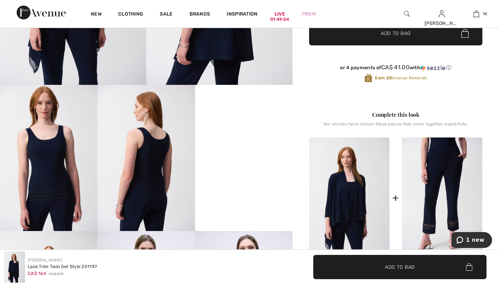
scroll to position [176, 0]
